Goal: Navigation & Orientation: Go to known website

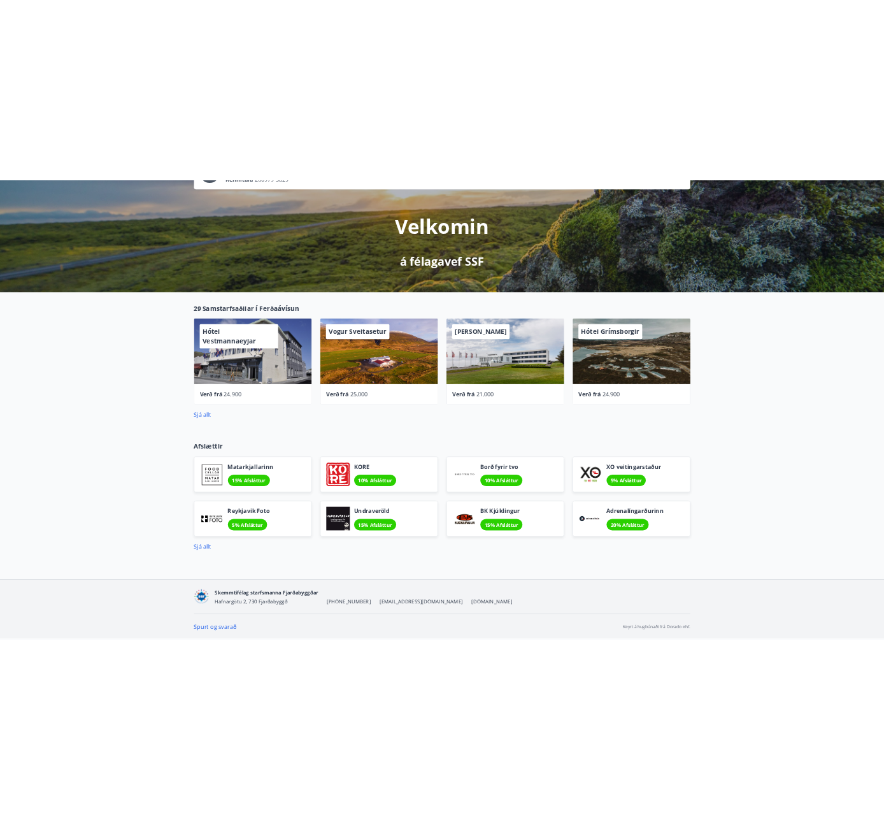
scroll to position [118, 0]
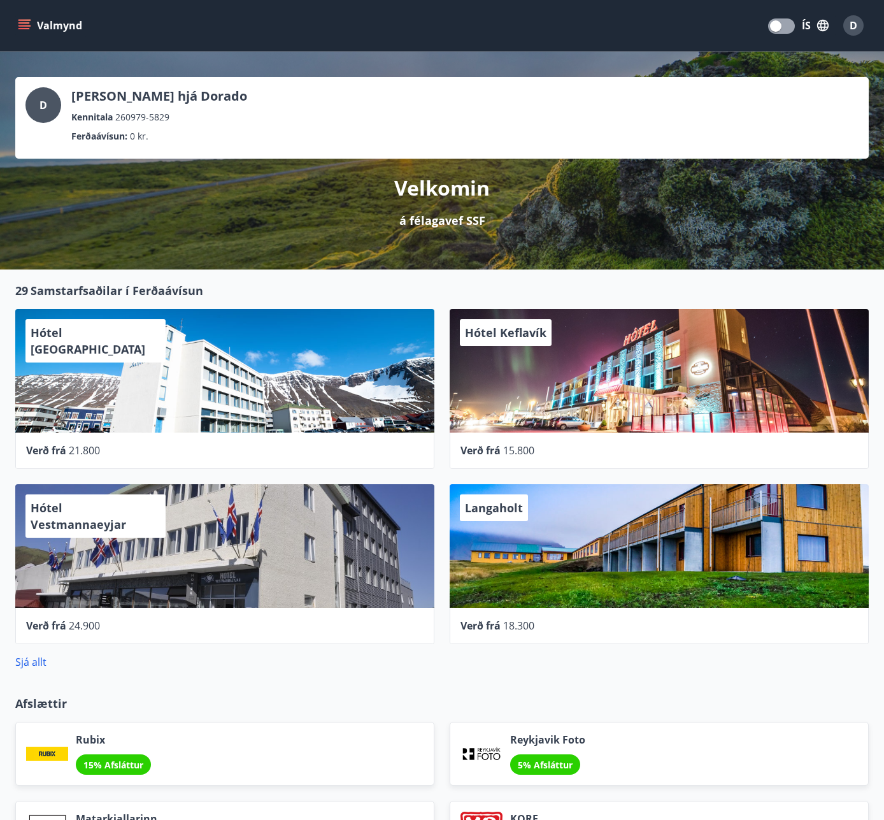
click at [16, 18] on button "Valmynd" at bounding box center [51, 25] width 72 height 23
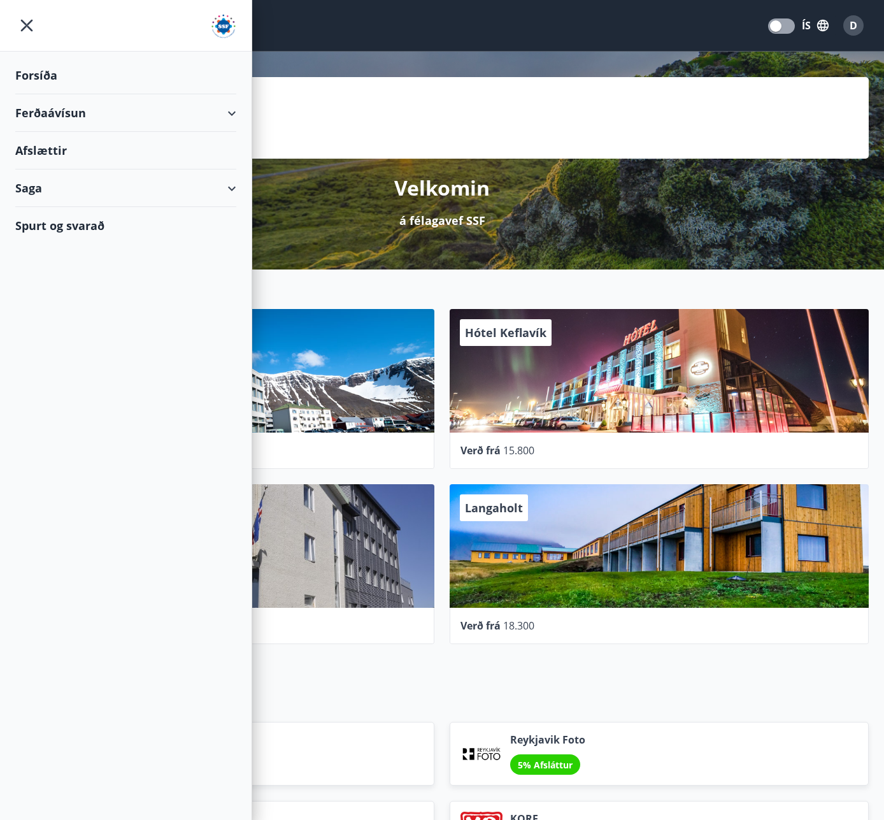
click at [816, 29] on icon "button" at bounding box center [823, 25] width 14 height 14
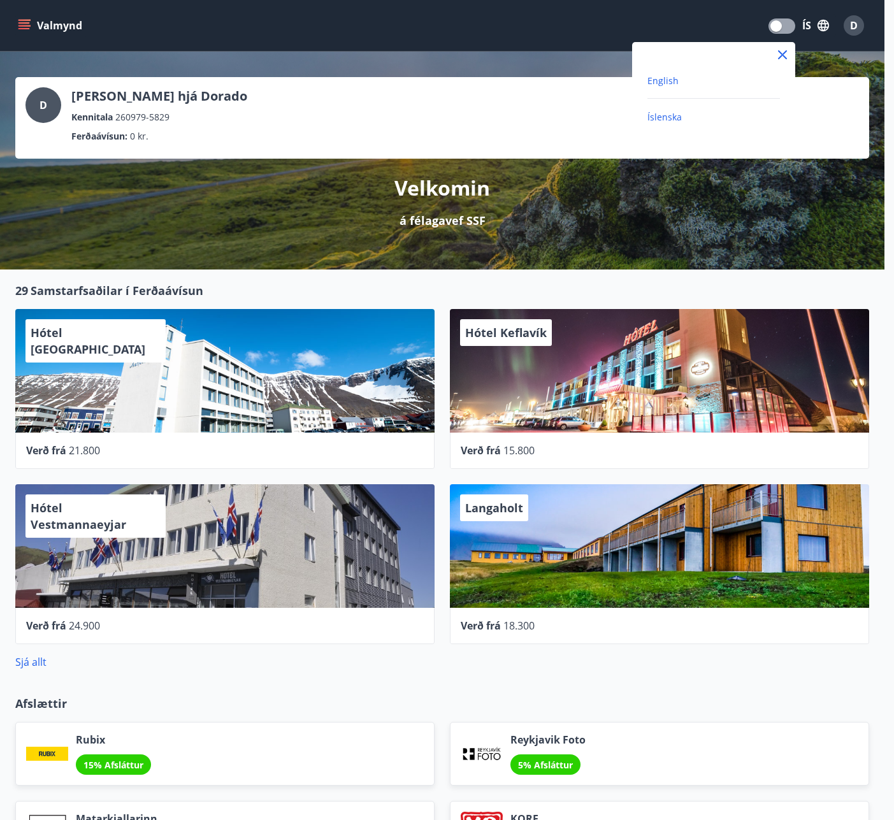
click at [661, 79] on span "English" at bounding box center [662, 81] width 31 height 12
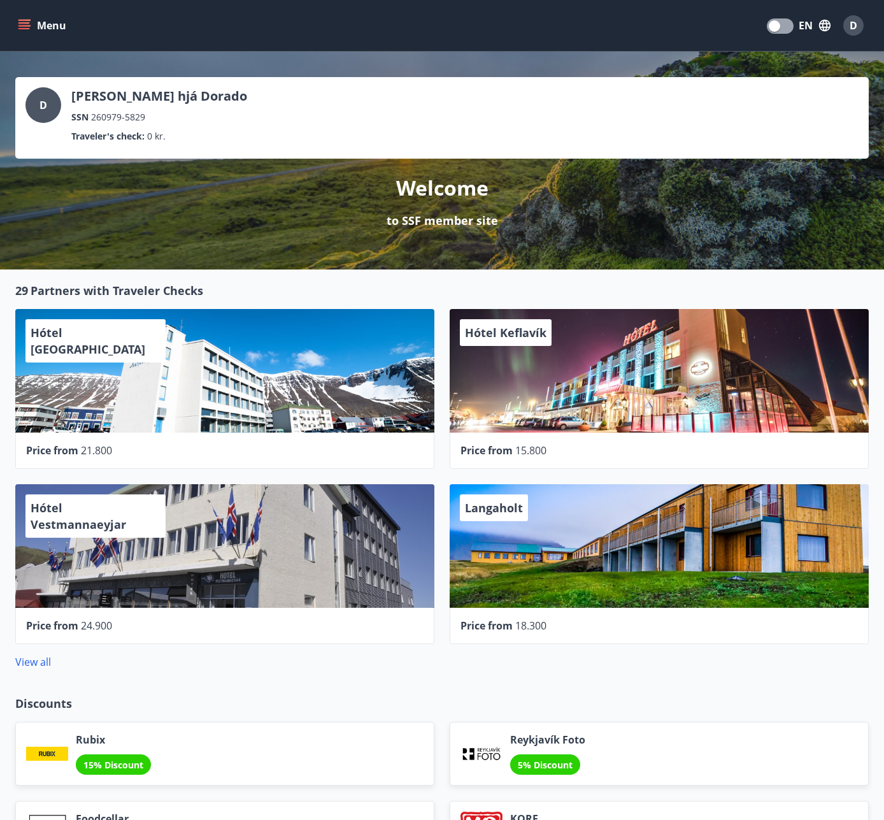
click at [17, 31] on button "Menu" at bounding box center [43, 25] width 56 height 23
click at [36, 36] on button "Menu" at bounding box center [43, 25] width 56 height 23
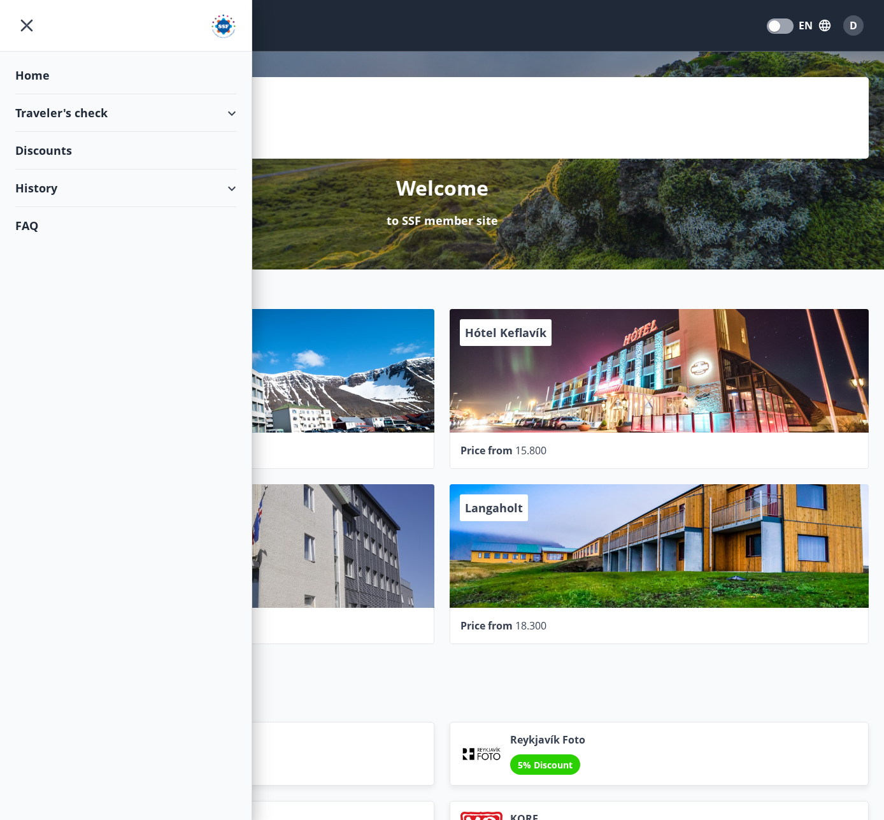
click at [52, 80] on div "Home" at bounding box center [125, 76] width 221 height 38
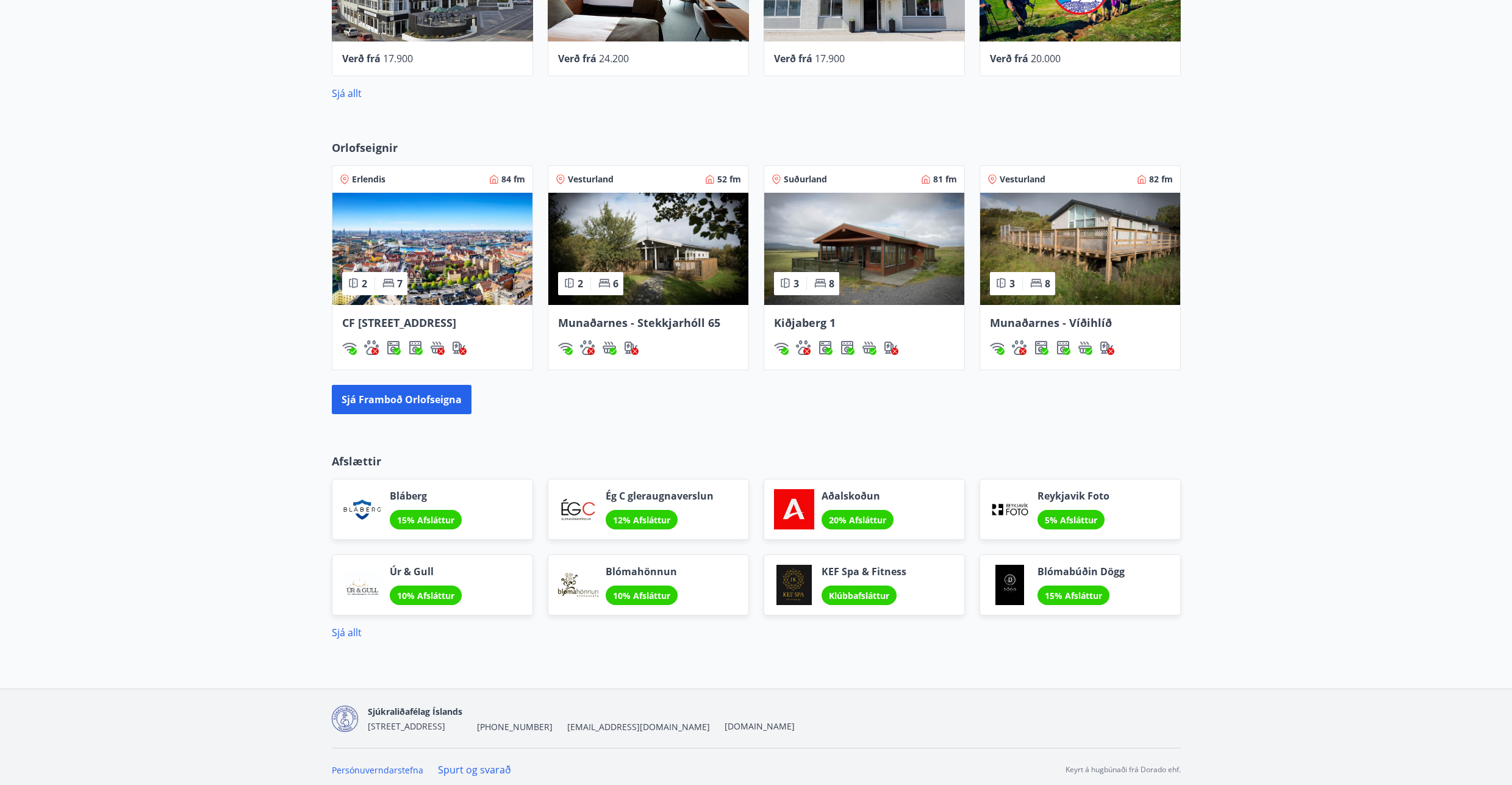
scroll to position [726, 0]
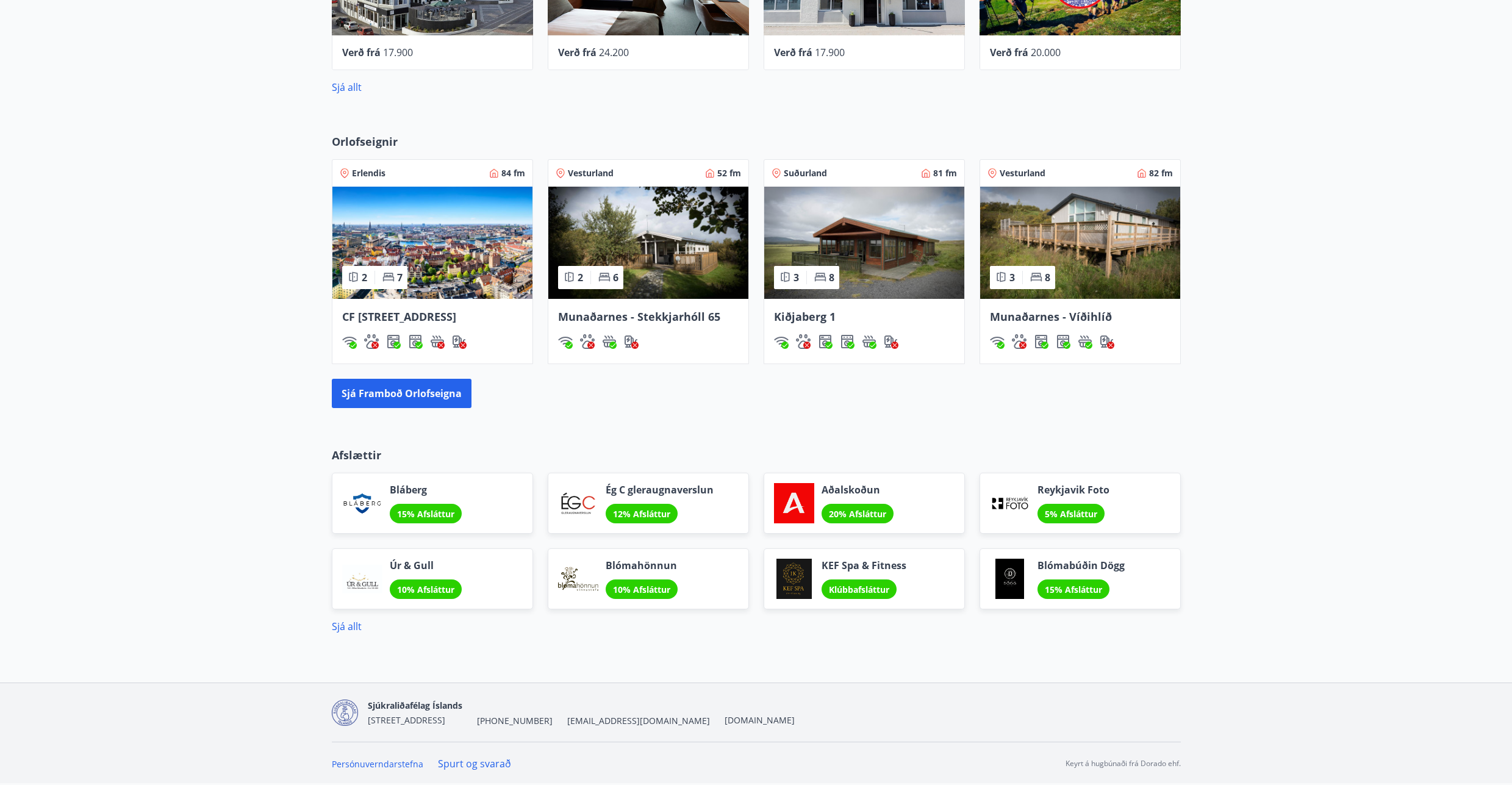
click at [214, 334] on div "Orlofseignir Erlendis 84 fm 2 7 CF Møllers Allé 34, Kaupmannahöfn Vesturland 52…" at bounding box center [756, 270] width 1512 height 313
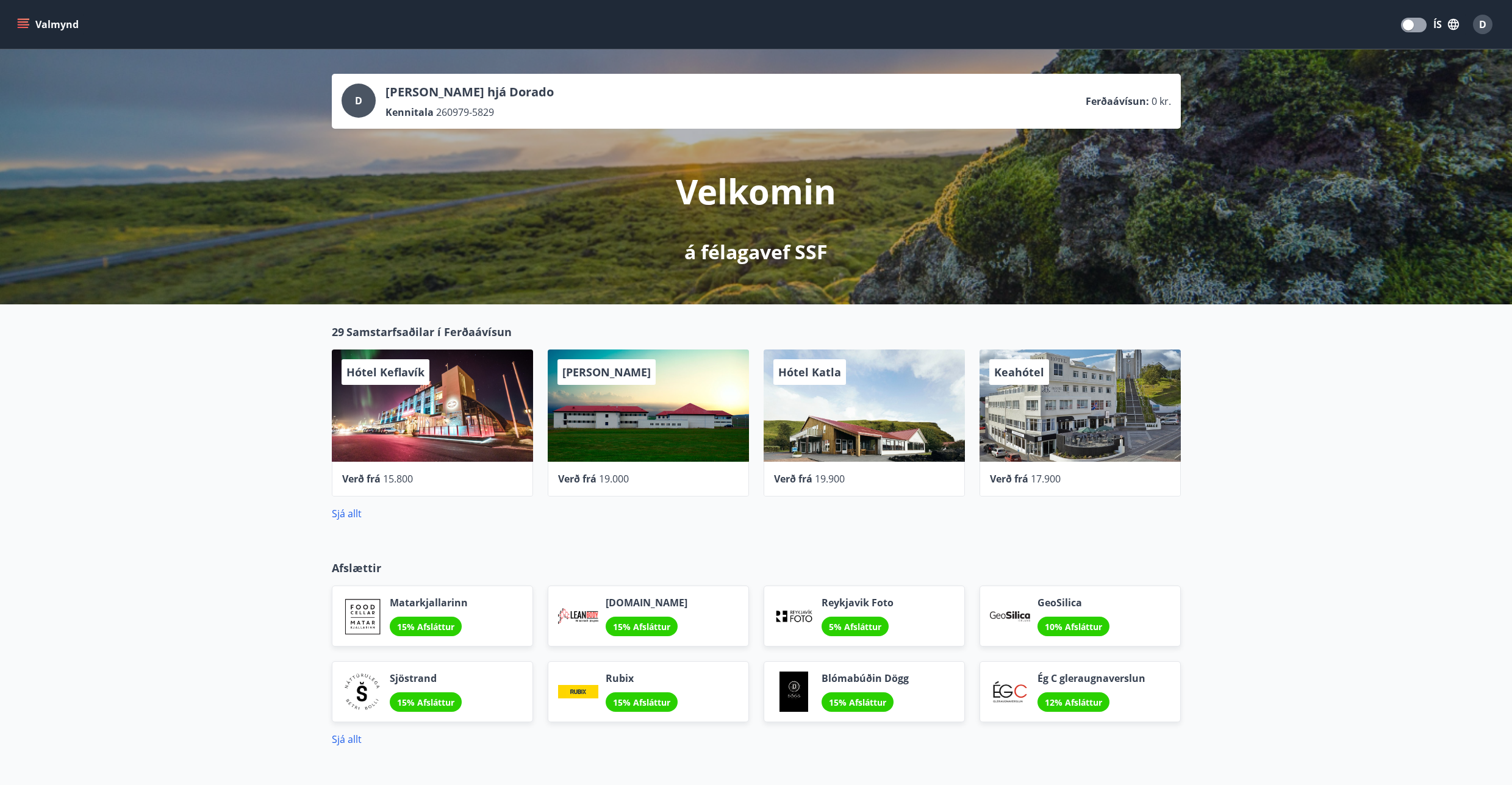
click at [1314, 399] on div "29 Samstarfsaðilar í Ferðaávísun Hótel Keflavík Verð frá 15.800 Hótel Laugarbak…" at bounding box center [756, 422] width 1512 height 236
click at [33, 22] on button "Valmynd" at bounding box center [49, 24] width 69 height 22
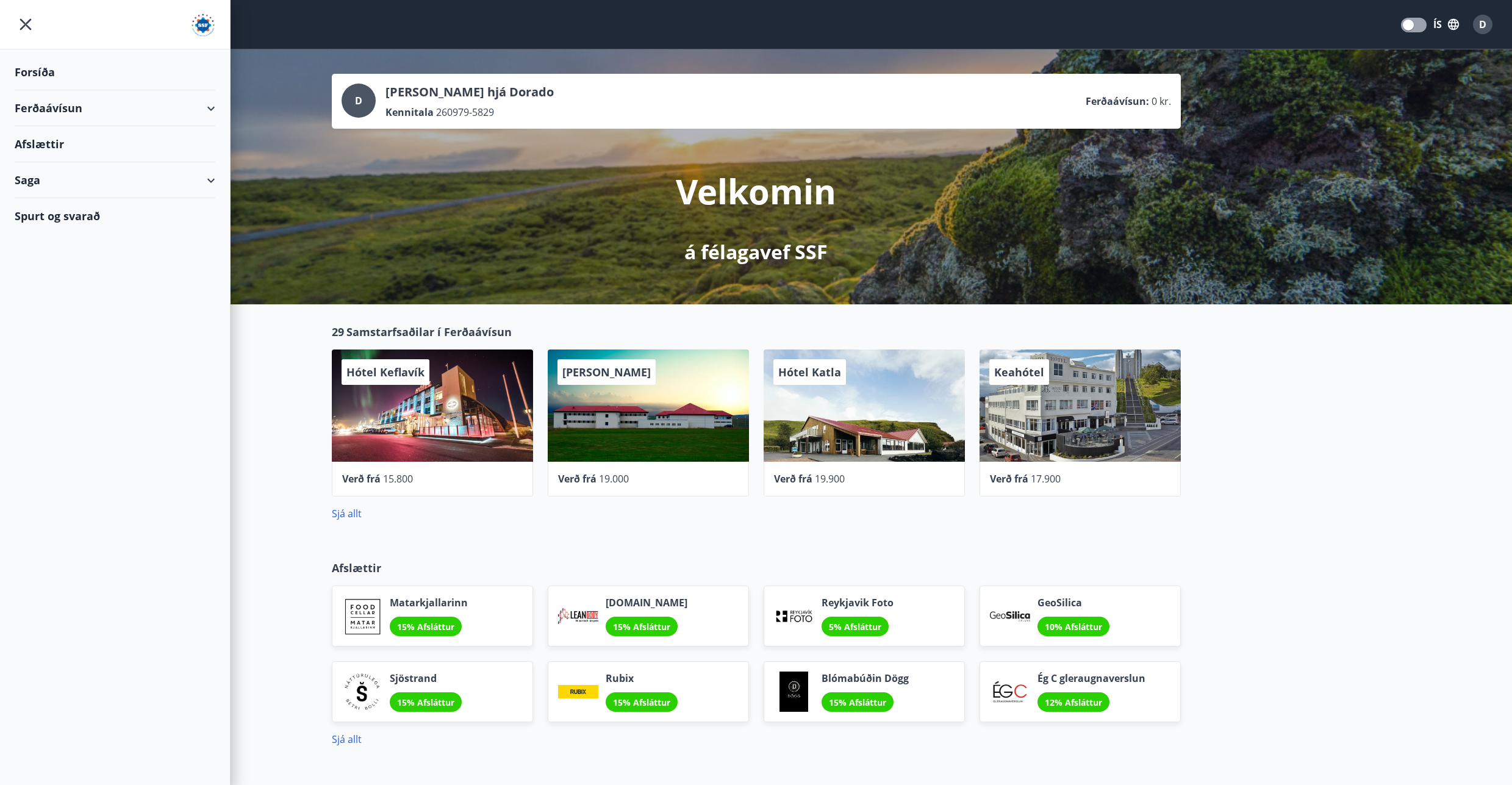
click at [1441, 21] on button "ÍS" at bounding box center [1446, 24] width 39 height 22
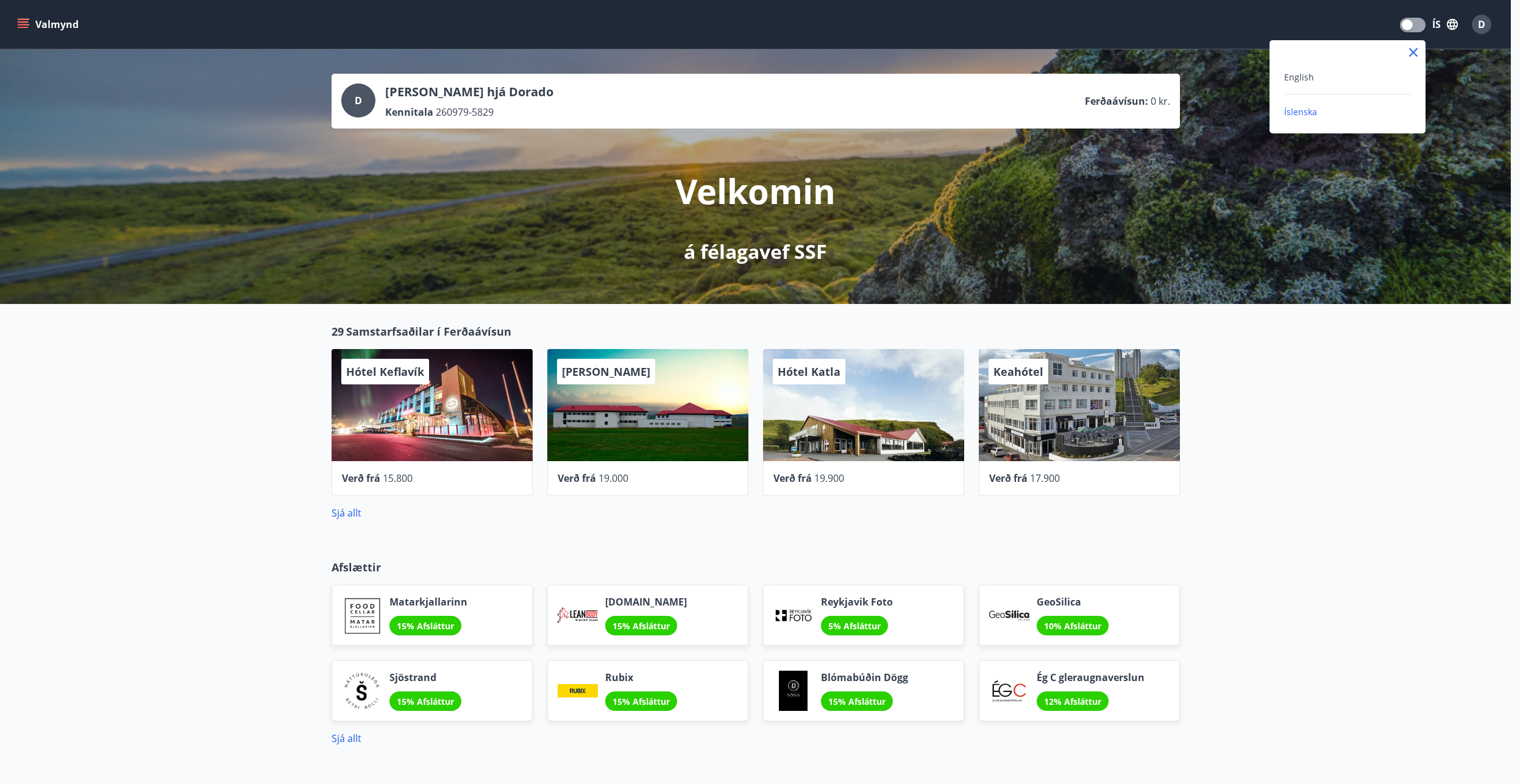
click at [1302, 83] on div "English" at bounding box center [1347, 76] width 127 height 14
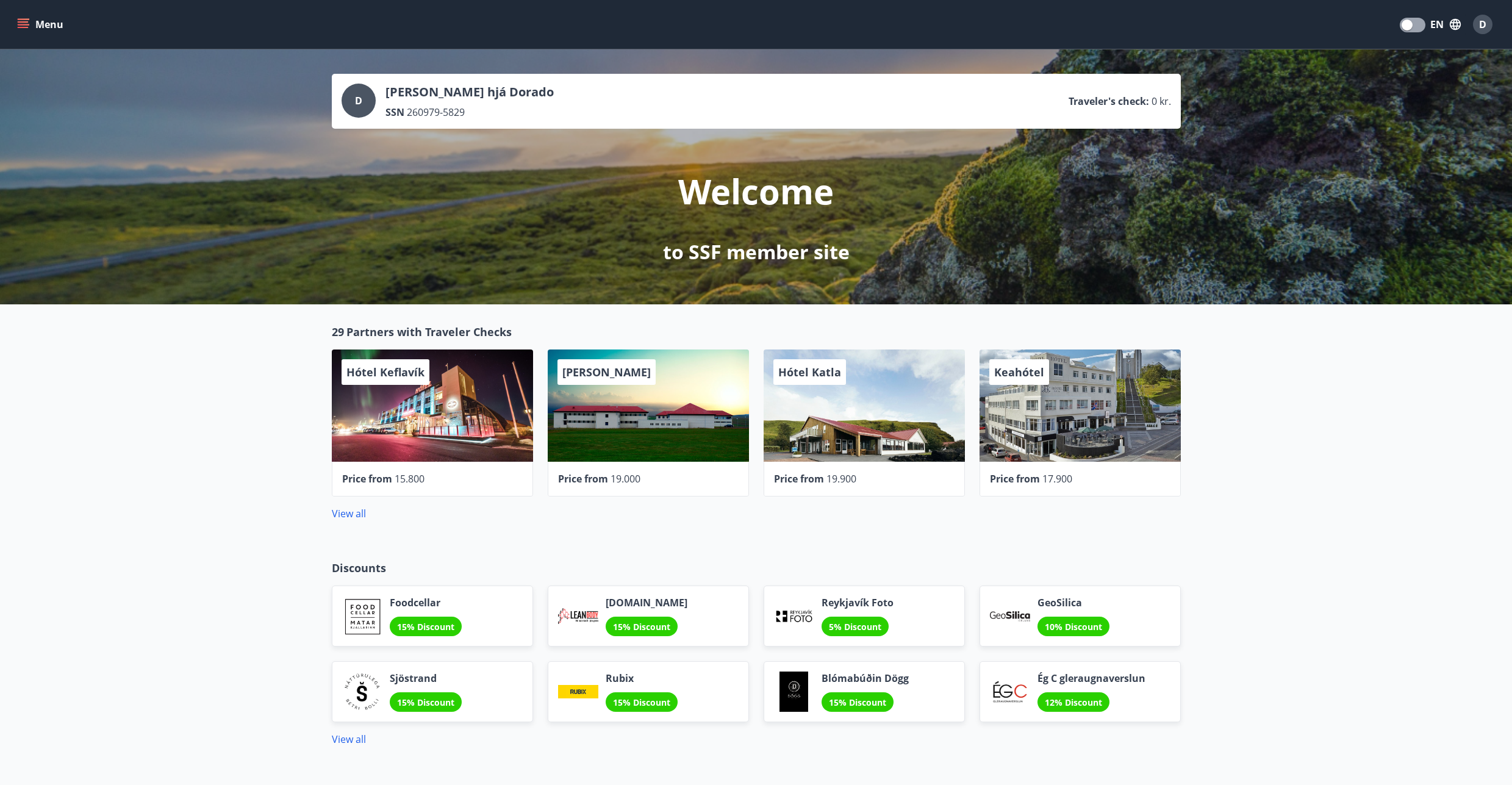
click at [43, 26] on button "Menu" at bounding box center [41, 24] width 54 height 22
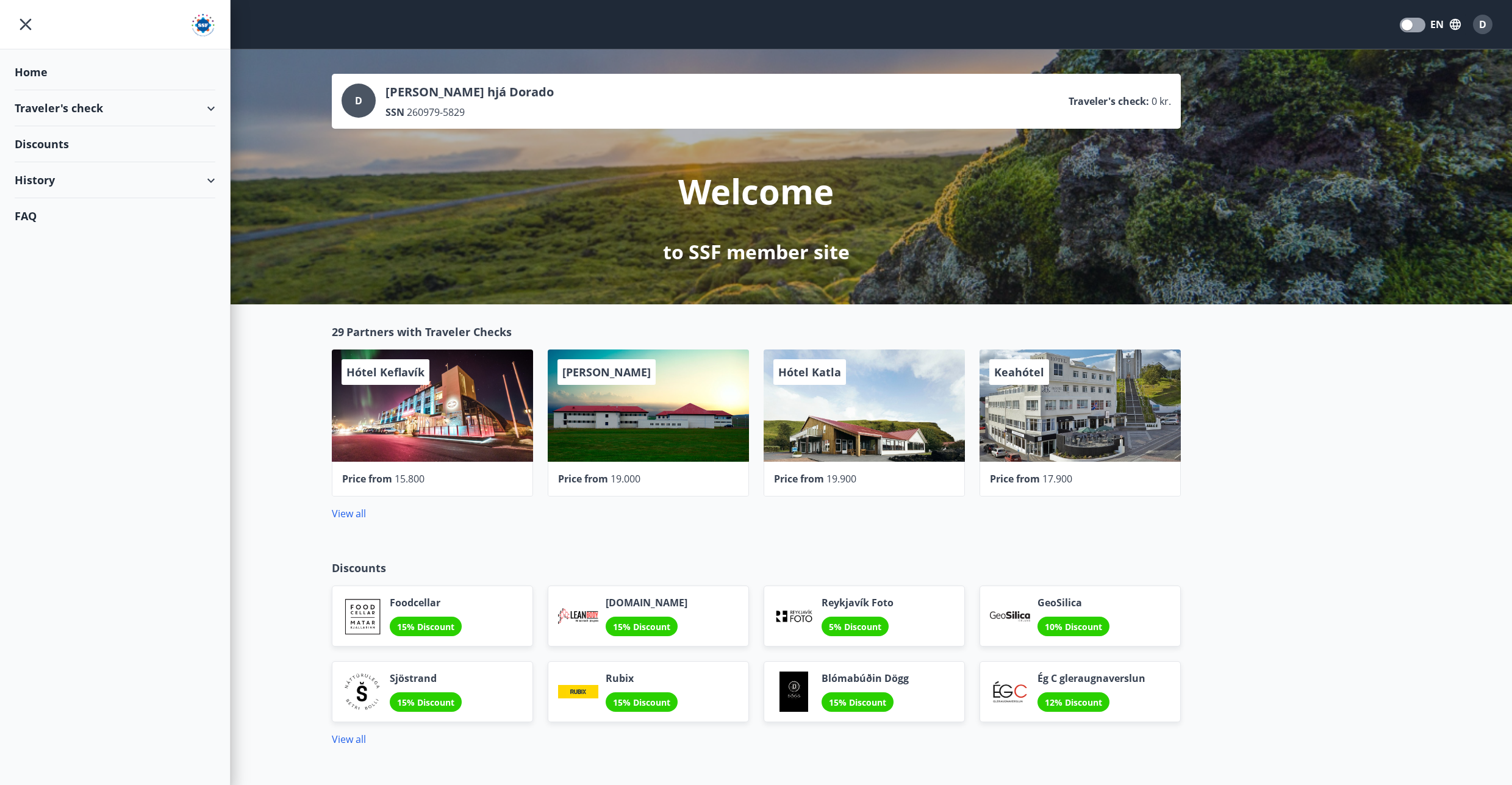
click at [51, 103] on div "Traveler's check" at bounding box center [115, 108] width 201 height 36
click at [23, 77] on div "Home" at bounding box center [115, 73] width 201 height 36
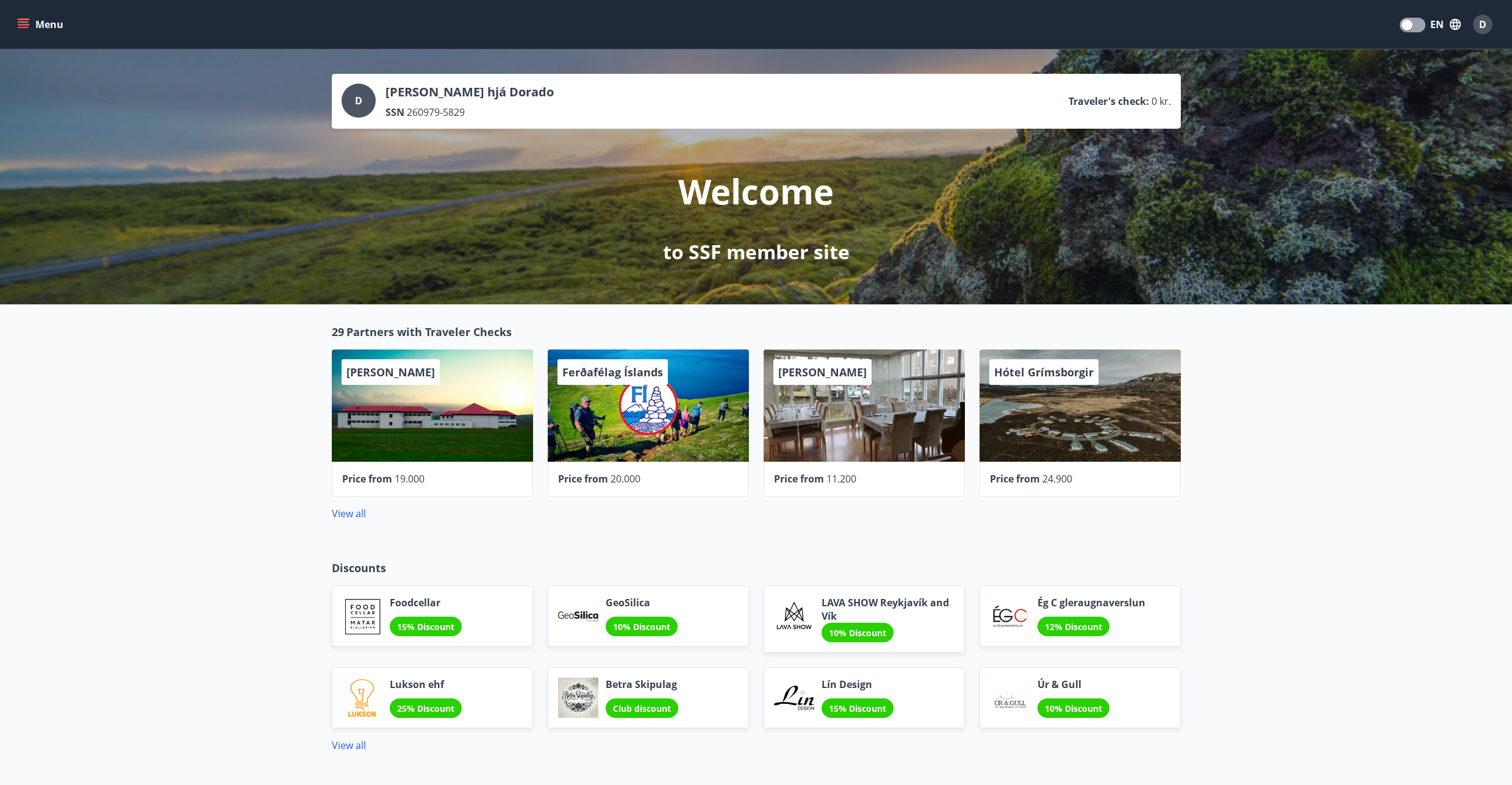
click at [1294, 475] on div "29 Partners with Traveler Checks Hótel Laugarbakki Price from 19.000 Ferðafélag…" at bounding box center [756, 422] width 1512 height 236
